Goal: Complete application form

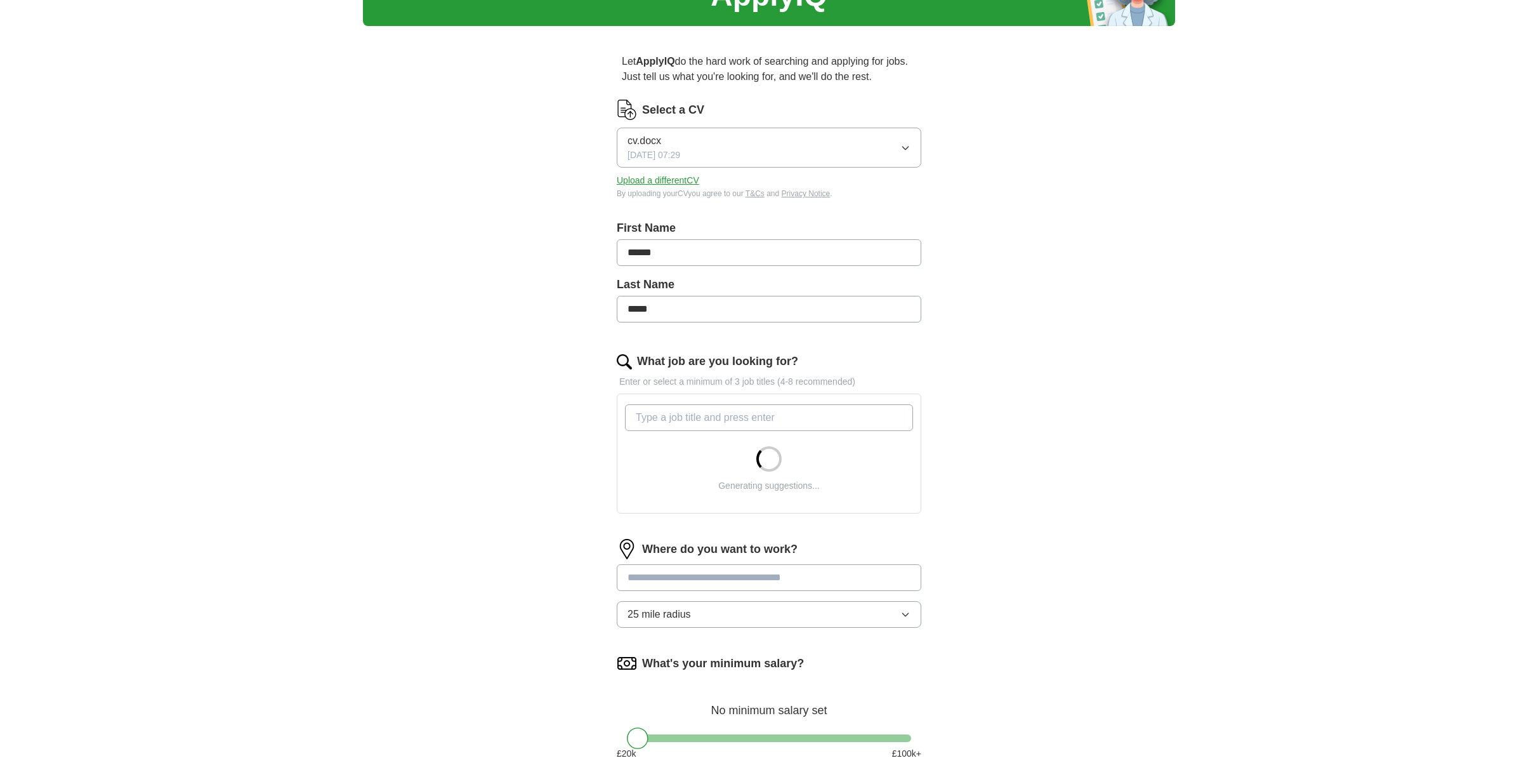
scroll to position [152, 0]
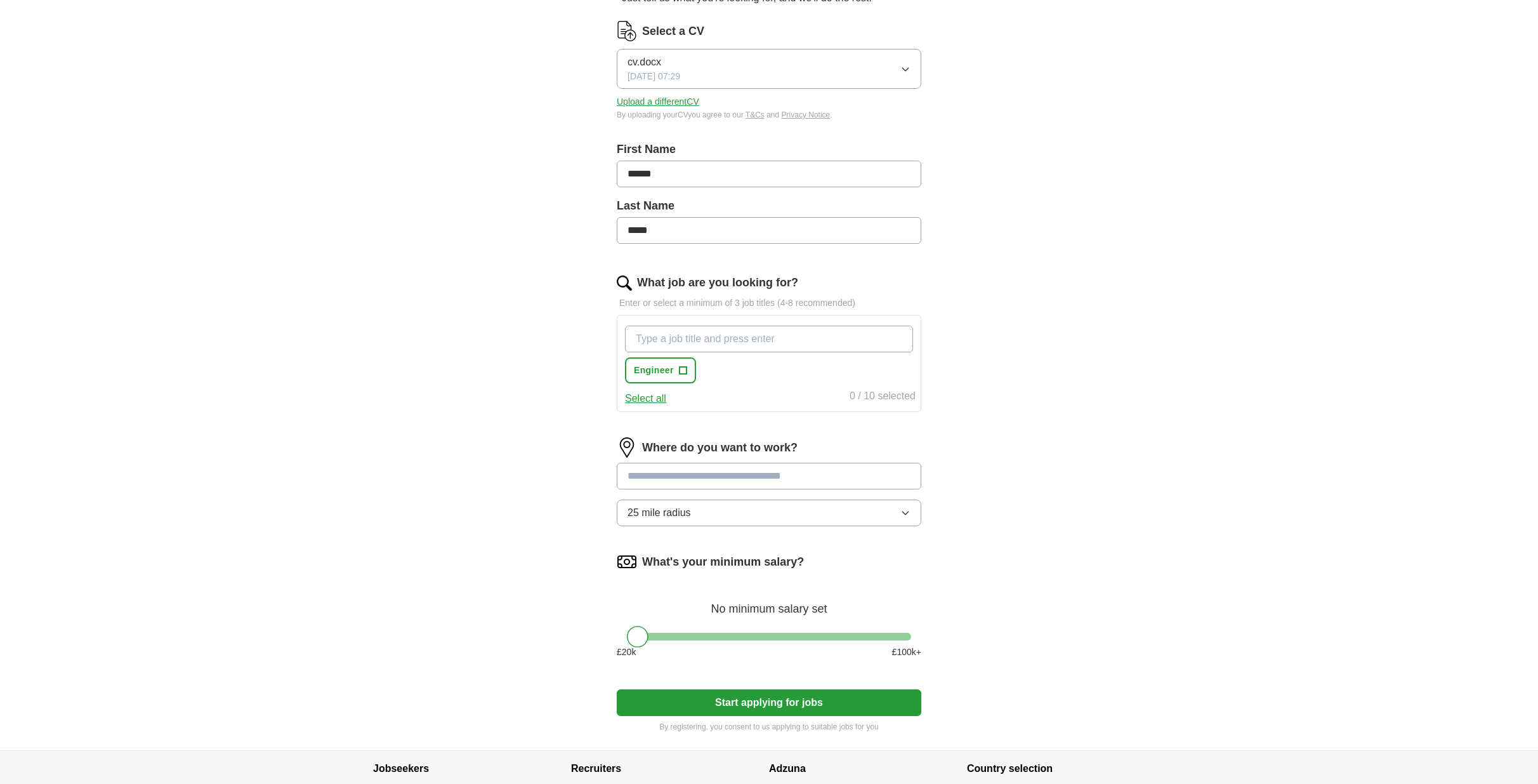
click at [705, 346] on input "What job are you looking for?" at bounding box center [769, 339] width 288 height 27
type input "s"
type input "node"
click at [751, 339] on input "aws" at bounding box center [769, 339] width 288 height 27
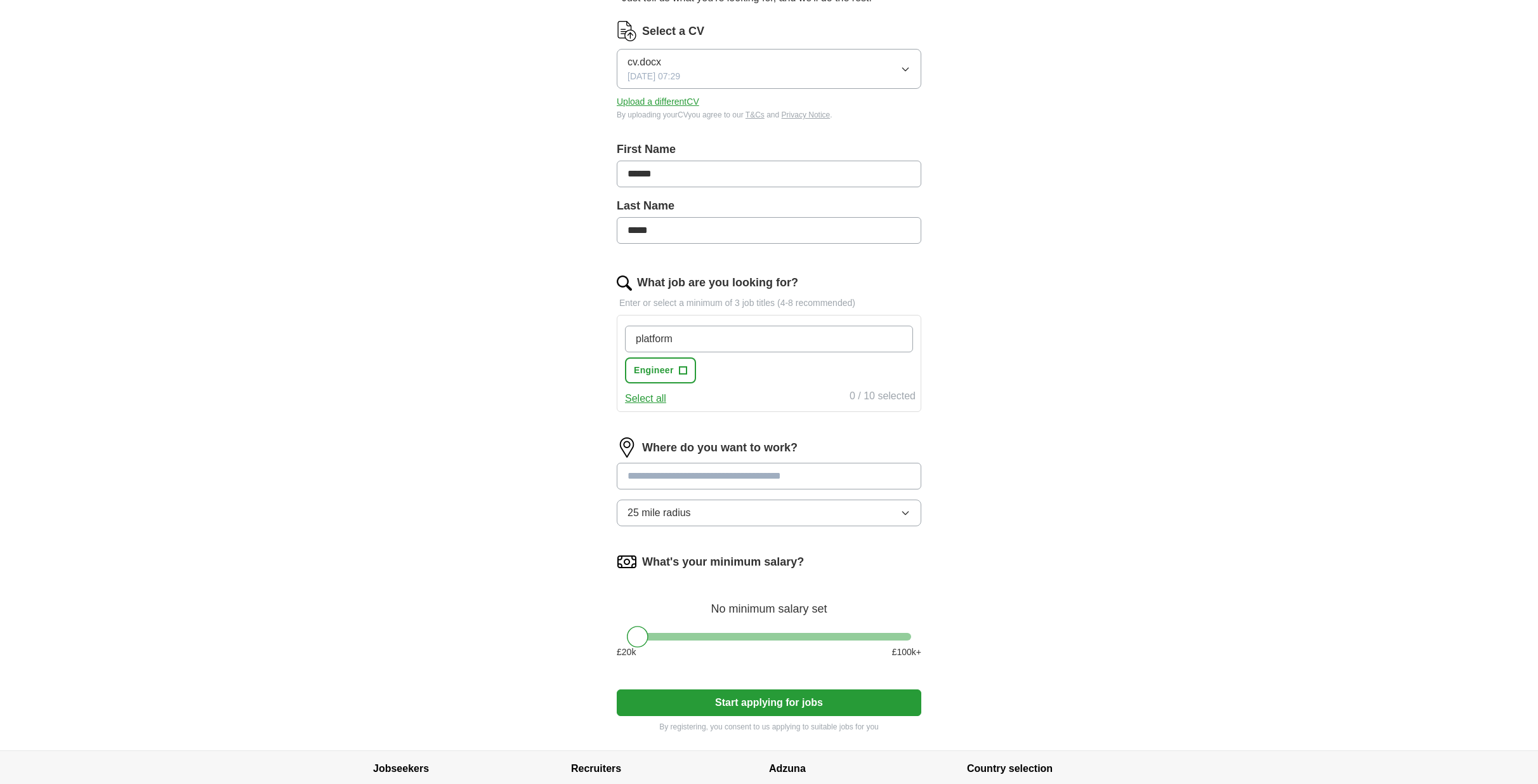
click at [751, 339] on input "platform" at bounding box center [769, 339] width 288 height 27
type input "w"
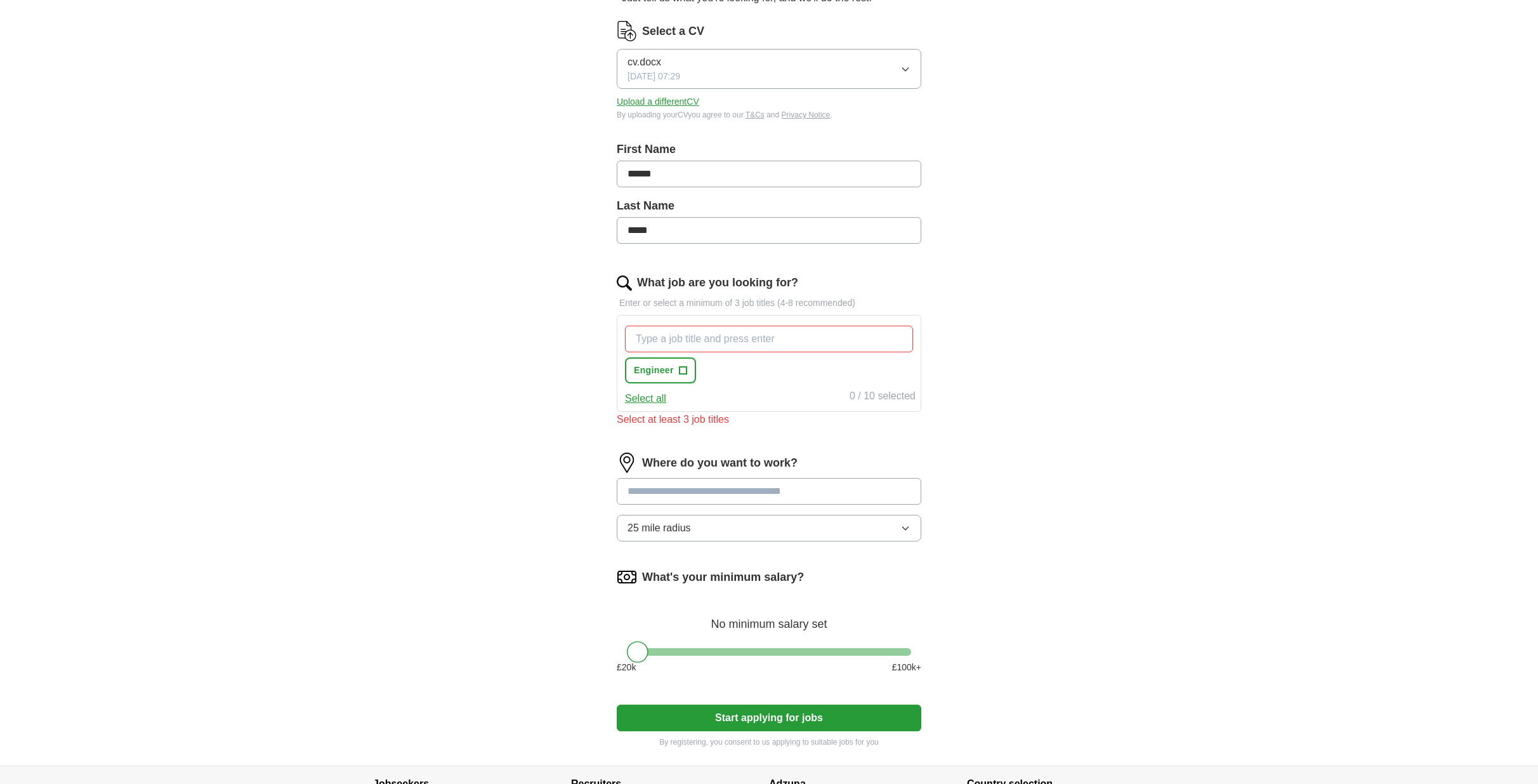
click at [658, 484] on input at bounding box center [769, 491] width 305 height 27
type input "******"
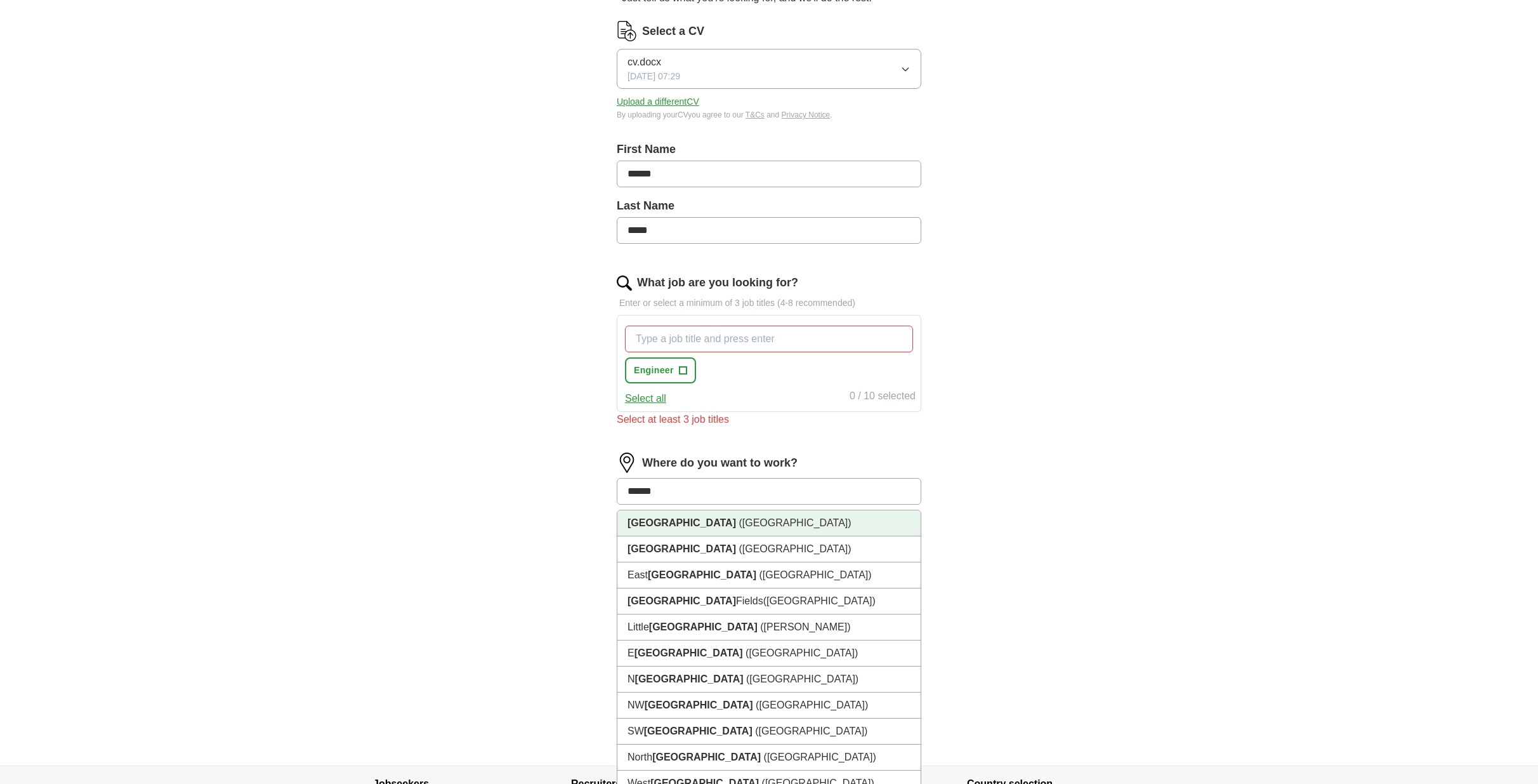
click at [697, 526] on li "[GEOGRAPHIC_DATA] ([GEOGRAPHIC_DATA])" at bounding box center [769, 522] width 303 height 26
click at [697, 526] on button "25 mile radius" at bounding box center [769, 528] width 305 height 27
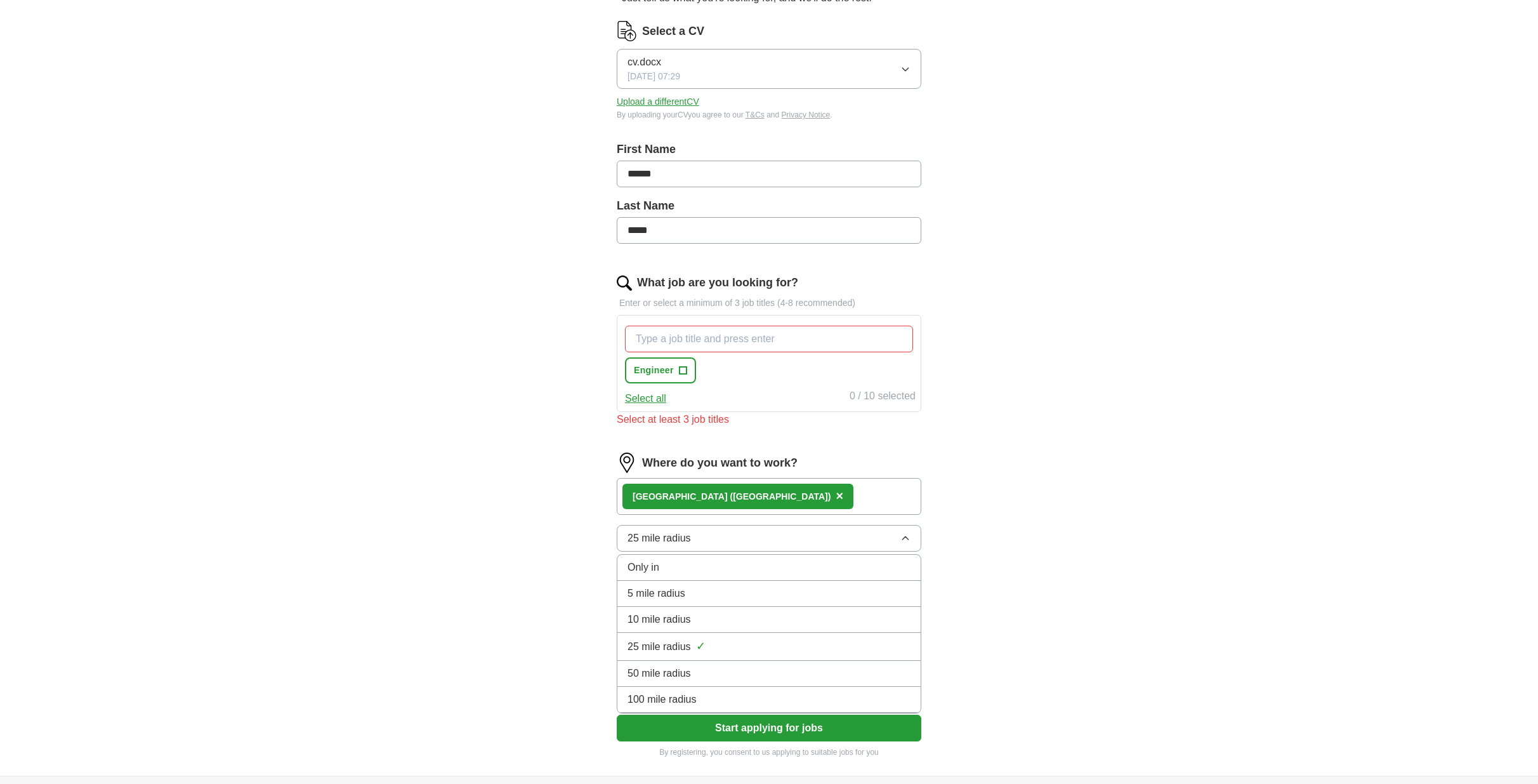
click at [1096, 515] on div "ApplyIQ Let ApplyIQ do the hard work of searching and applying for jobs. Just t…" at bounding box center [769, 330] width 812 height 889
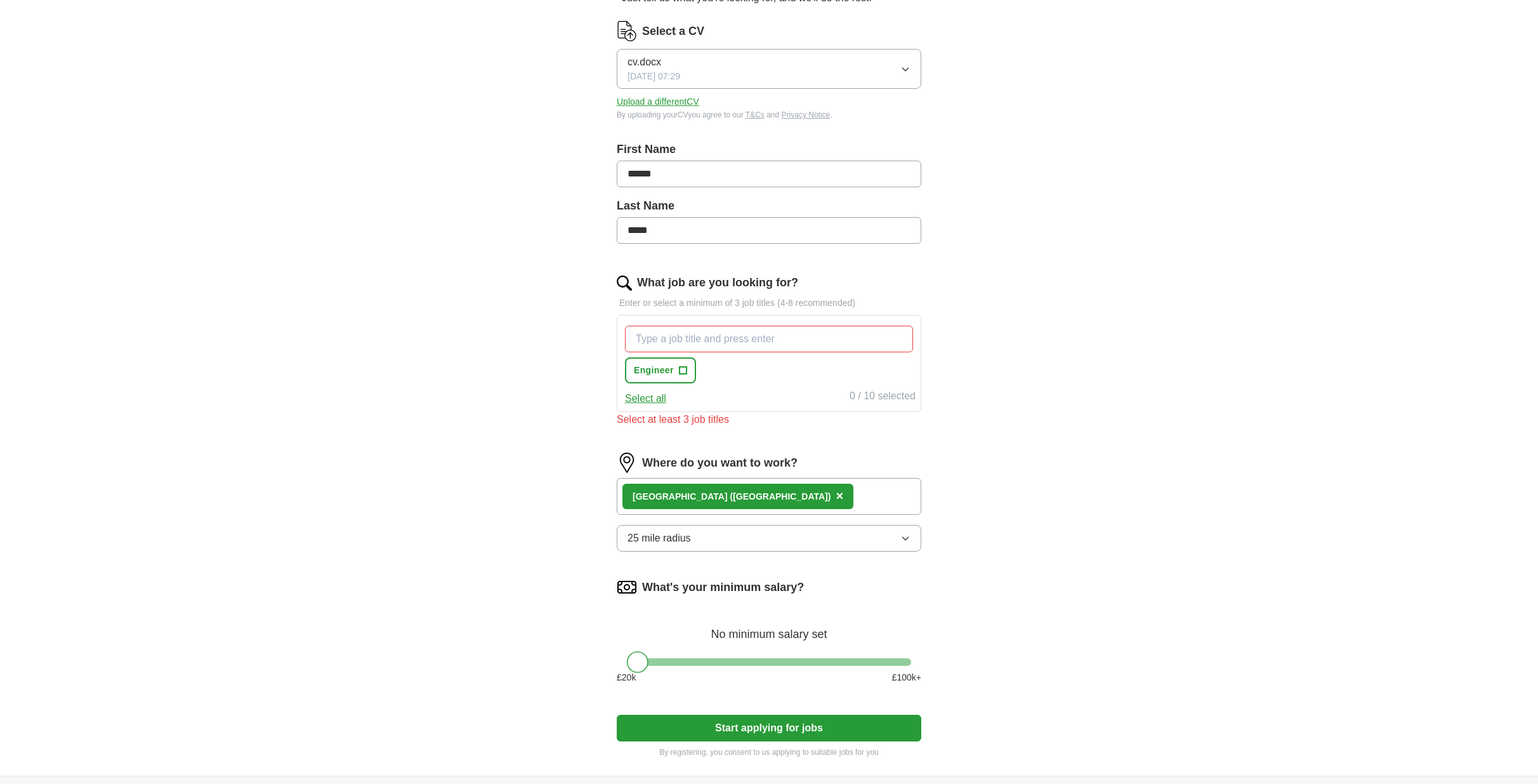
click at [692, 342] on input "What job are you looking for?" at bounding box center [769, 339] width 288 height 27
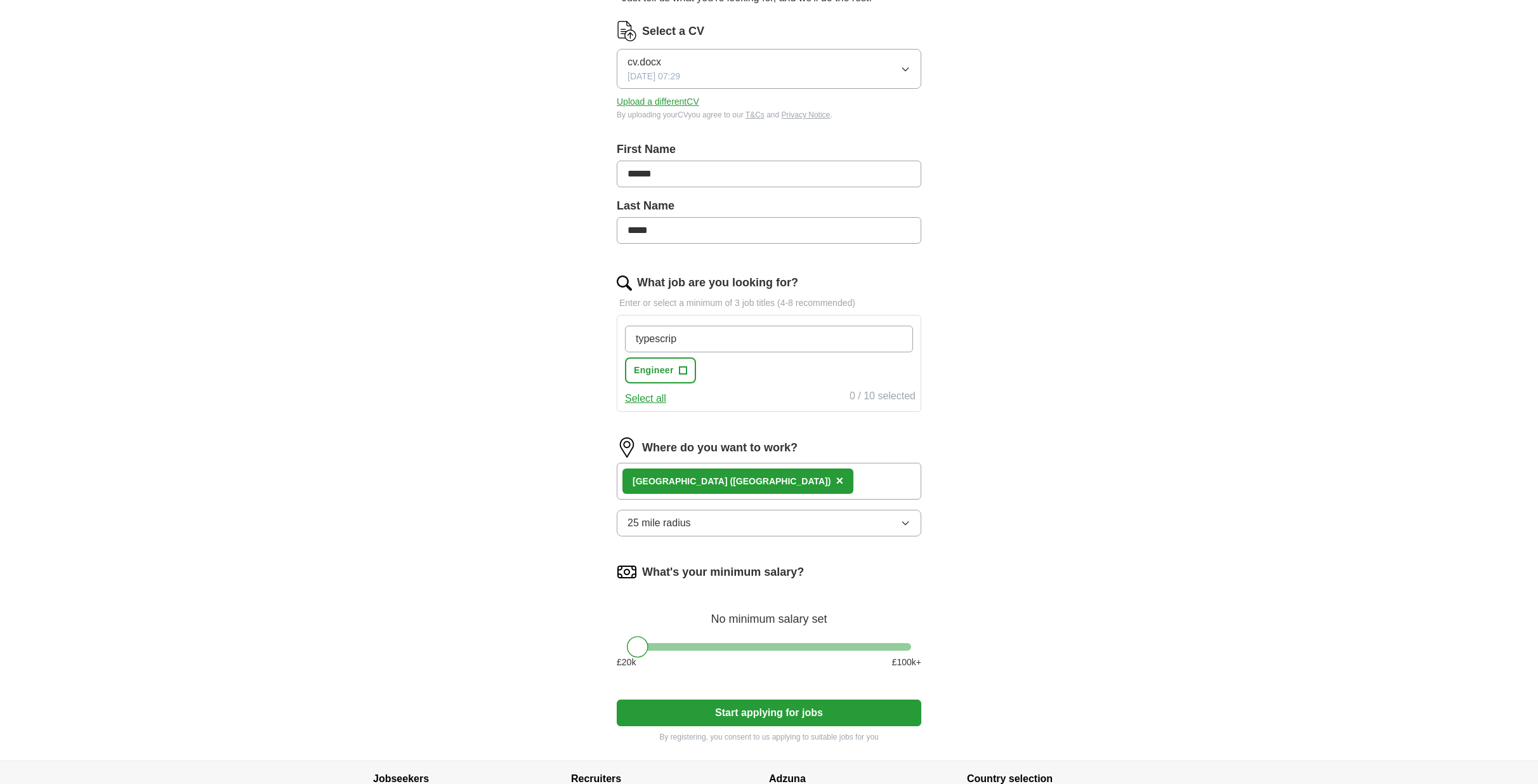
type input "typescript"
click at [692, 342] on input "What job are you looking for?" at bounding box center [769, 339] width 288 height 27
type input "aws"
click at [692, 342] on input "What job are you looking for?" at bounding box center [769, 339] width 288 height 27
type input "outside ir35"
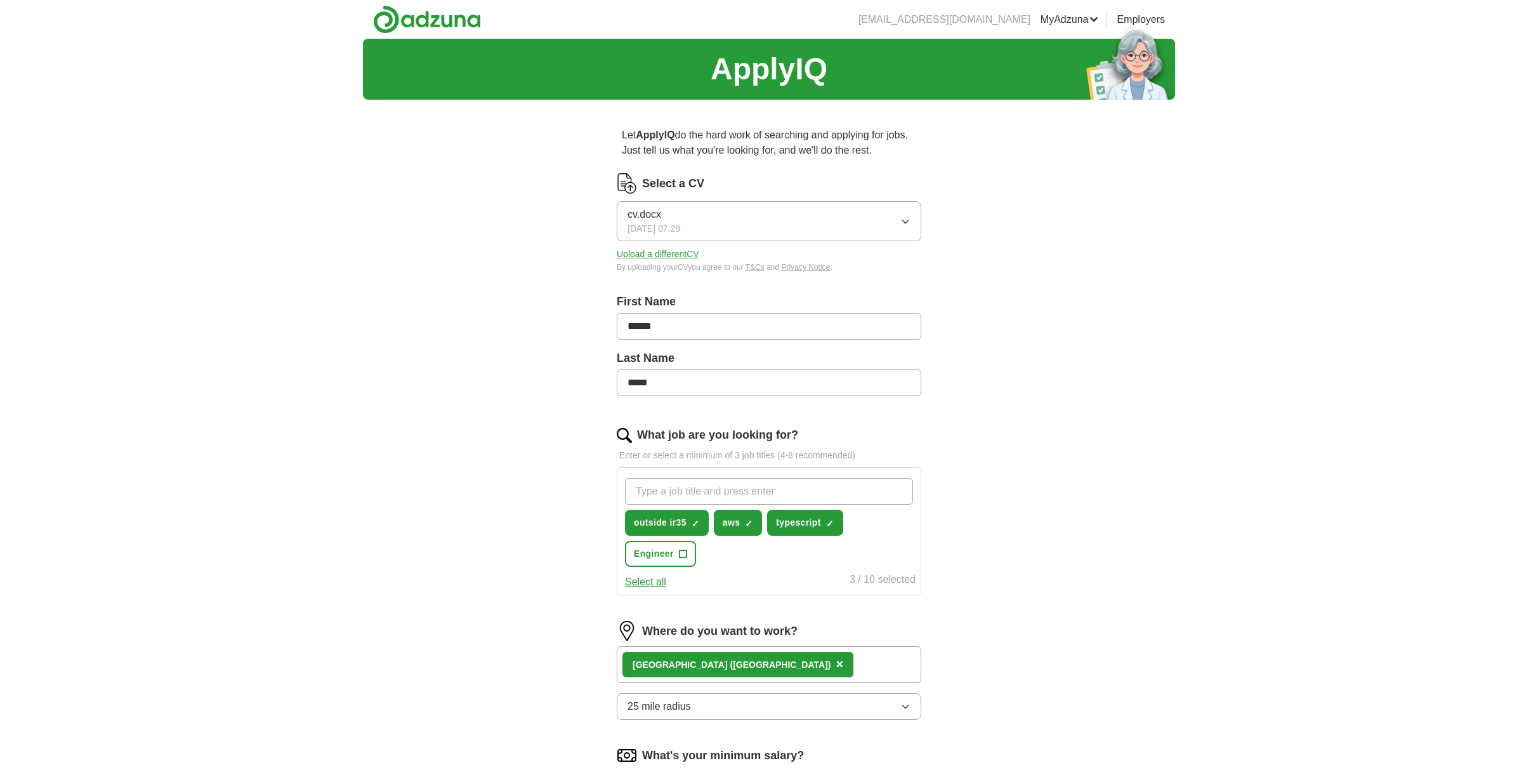
scroll to position [301, 0]
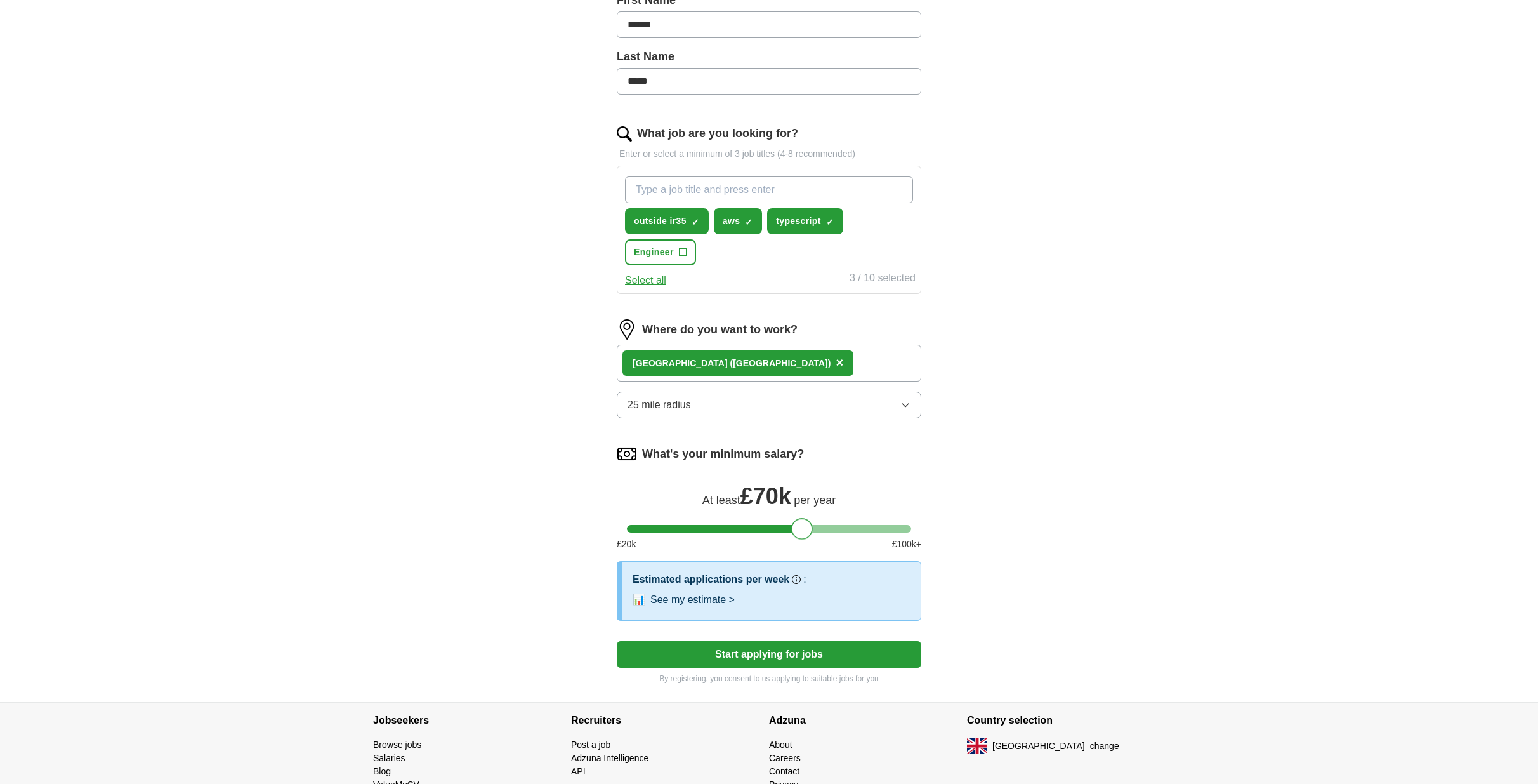
drag, startPoint x: 632, startPoint y: 527, endPoint x: 797, endPoint y: 538, distance: 165.4
click at [797, 538] on form "Select a CV cv.docx [DATE] 07:29 Upload a different CV By uploading your CV you…" at bounding box center [769, 278] width 305 height 812
click at [721, 662] on button "Start applying for jobs" at bounding box center [769, 654] width 305 height 27
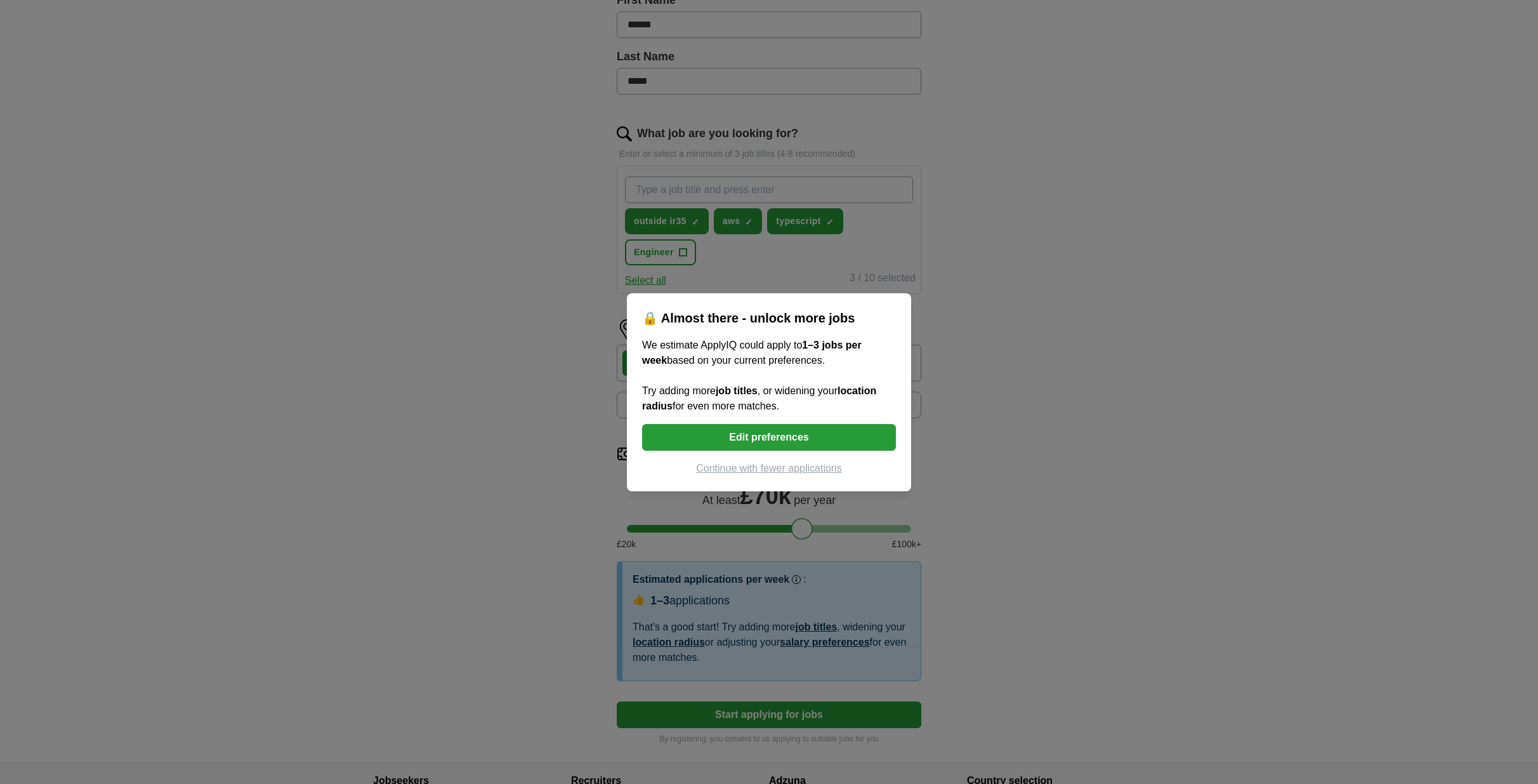
click at [822, 473] on button "Continue with fewer applications" at bounding box center [769, 468] width 254 height 15
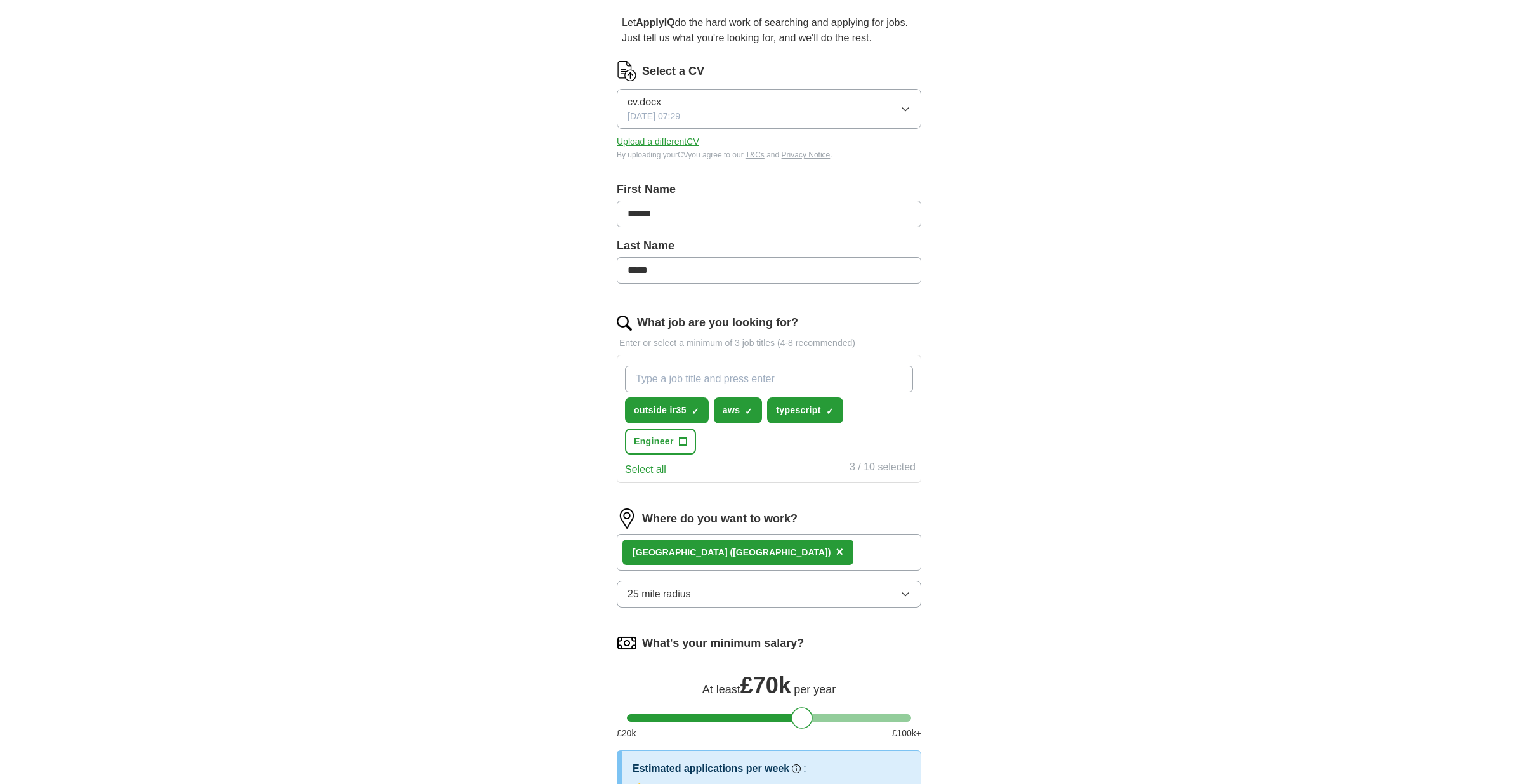
select select "**"
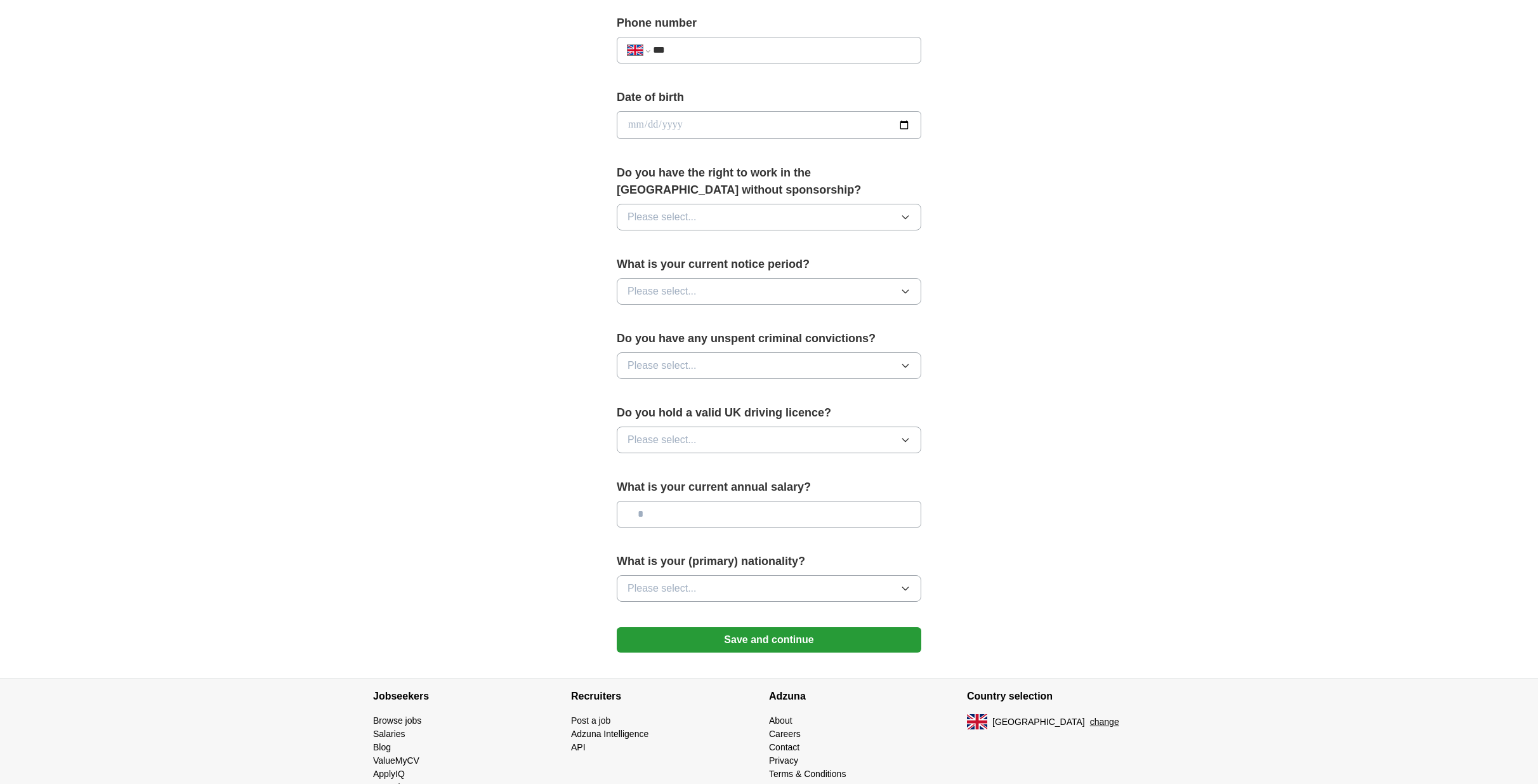
scroll to position [535, 0]
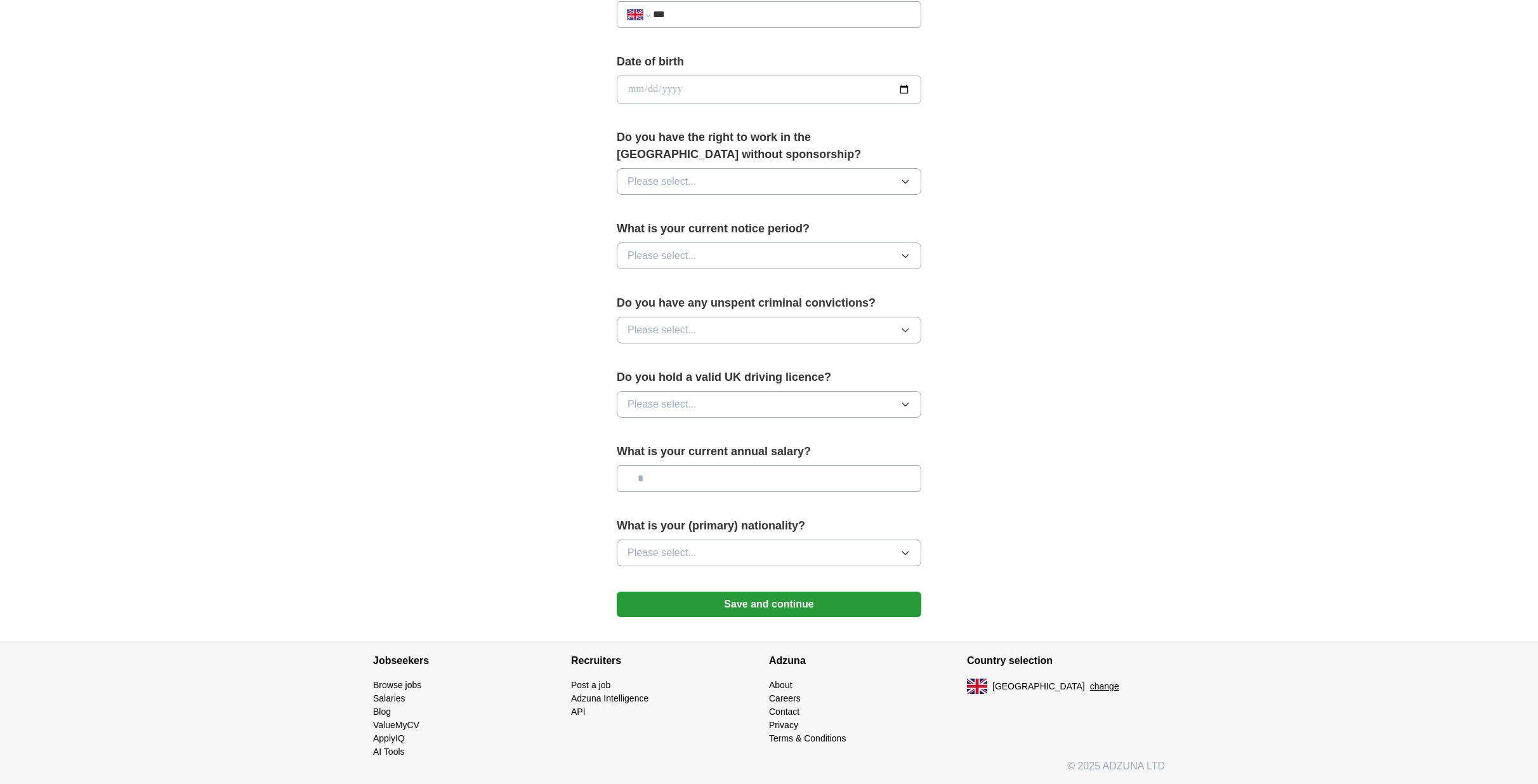
click at [694, 181] on span "Please select..." at bounding box center [663, 181] width 69 height 15
click at [688, 215] on div "Yes" at bounding box center [769, 211] width 283 height 15
click at [685, 261] on span "Please select..." at bounding box center [663, 256] width 69 height 15
click at [683, 288] on div "None" at bounding box center [769, 285] width 283 height 15
click at [674, 334] on span "Please select..." at bounding box center [663, 330] width 69 height 15
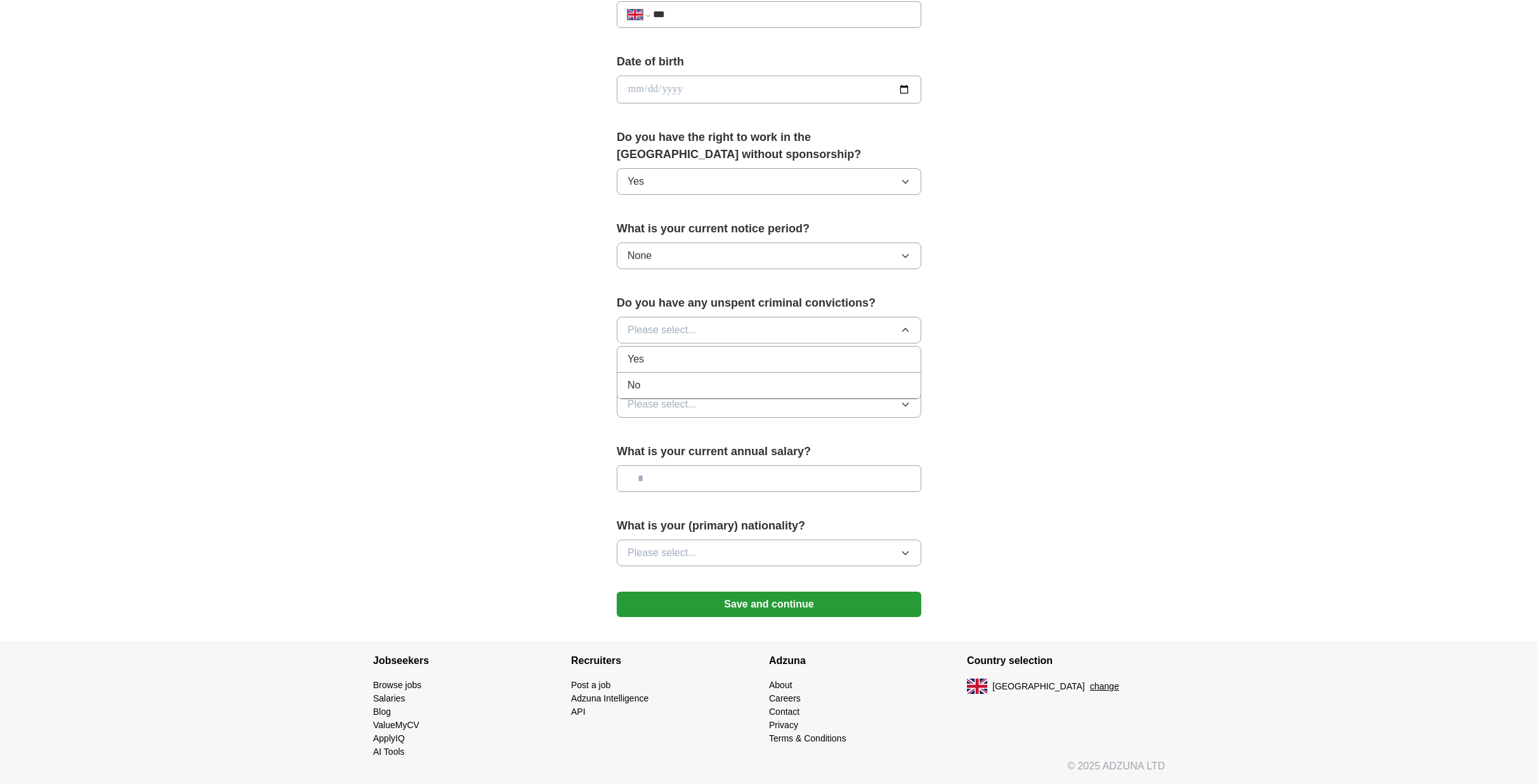
click at [669, 384] on div "No" at bounding box center [769, 385] width 283 height 15
click at [669, 406] on span "Please select..." at bounding box center [663, 404] width 69 height 15
click at [670, 461] on div "No" at bounding box center [769, 459] width 283 height 15
click at [668, 479] on input "text" at bounding box center [769, 479] width 305 height 27
click at [669, 557] on span "Please select..." at bounding box center [663, 553] width 69 height 15
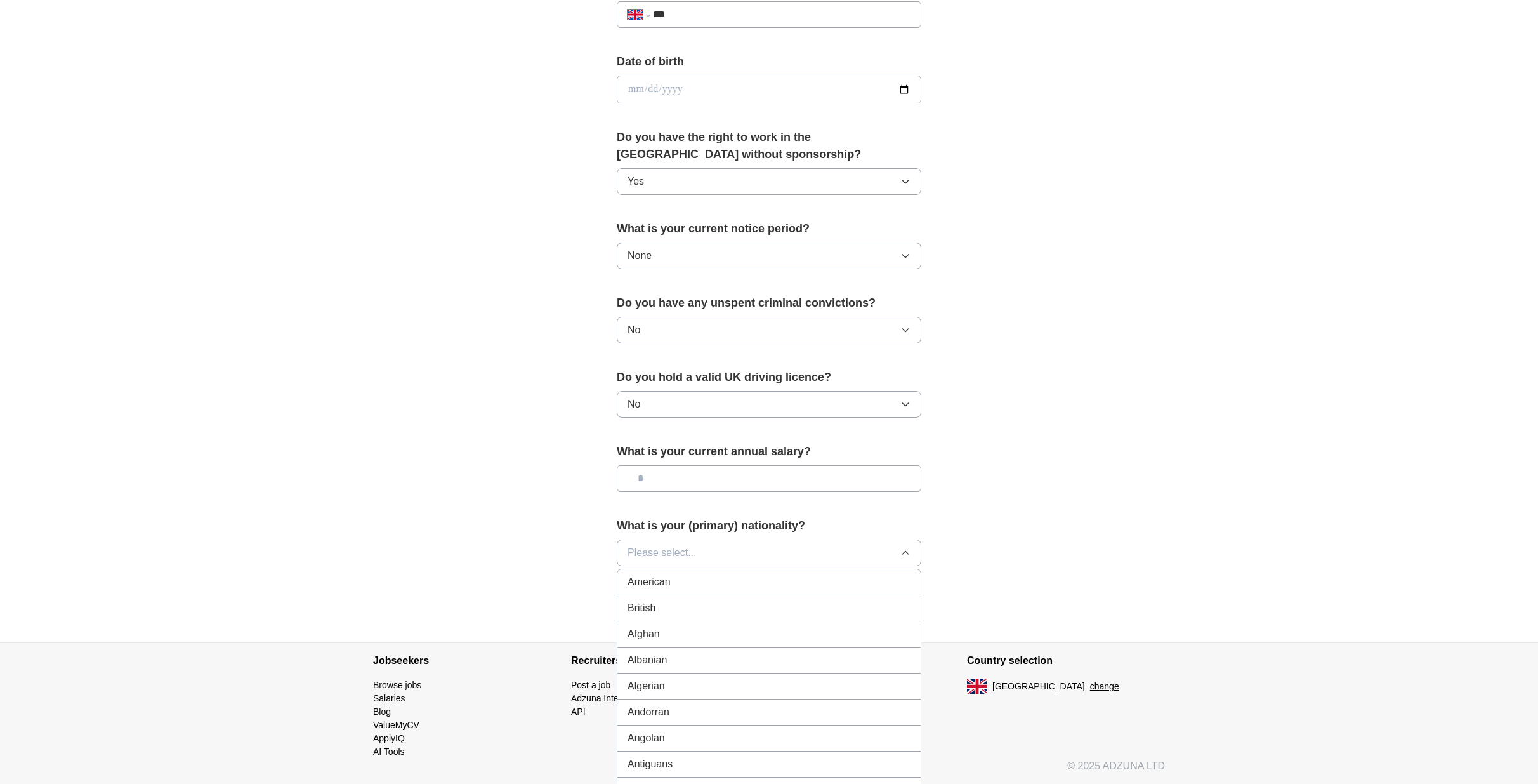
click at [702, 608] on div "British" at bounding box center [769, 608] width 283 height 15
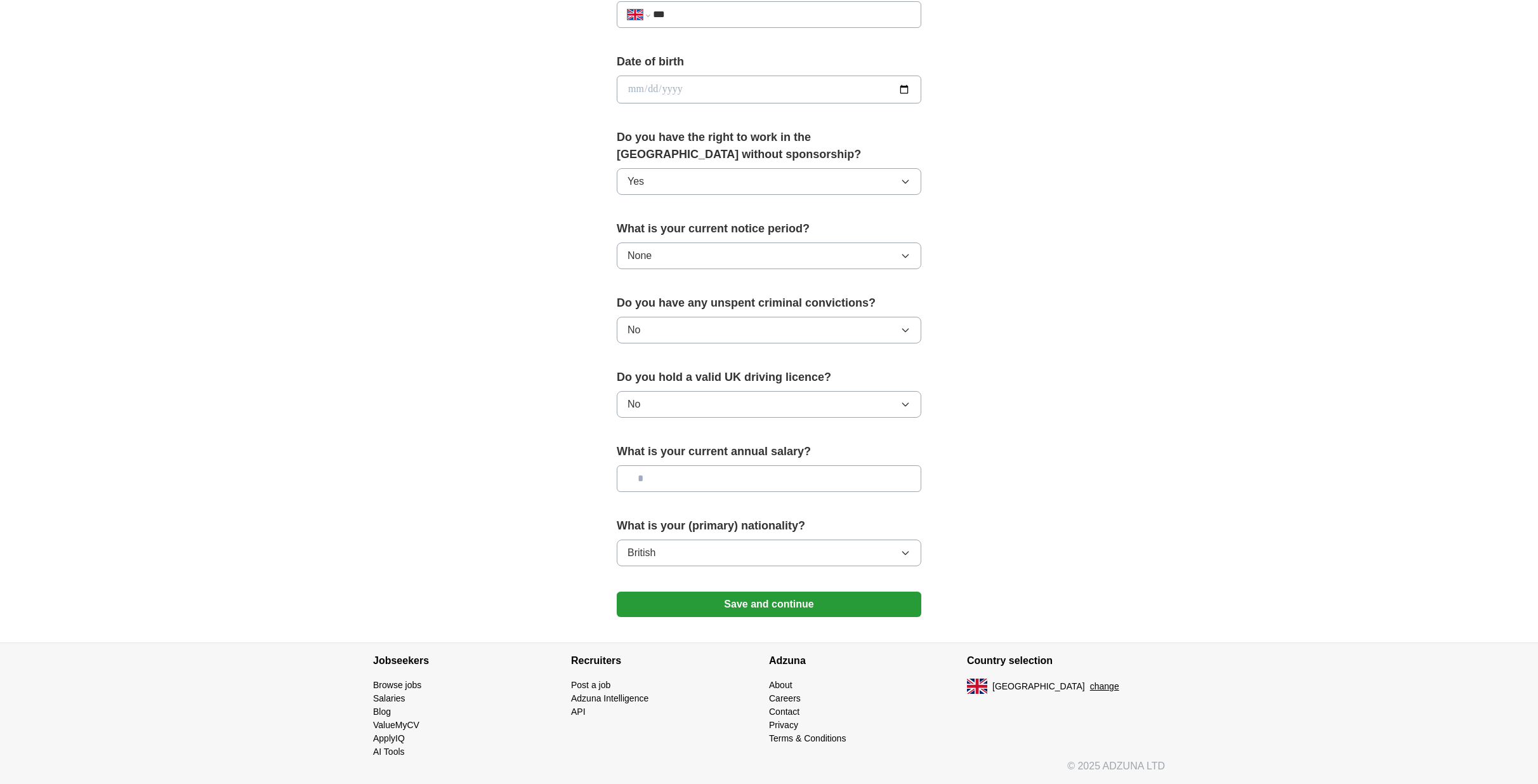
click at [732, 610] on button "Save and continue" at bounding box center [769, 604] width 305 height 25
